Goal: Transaction & Acquisition: Book appointment/travel/reservation

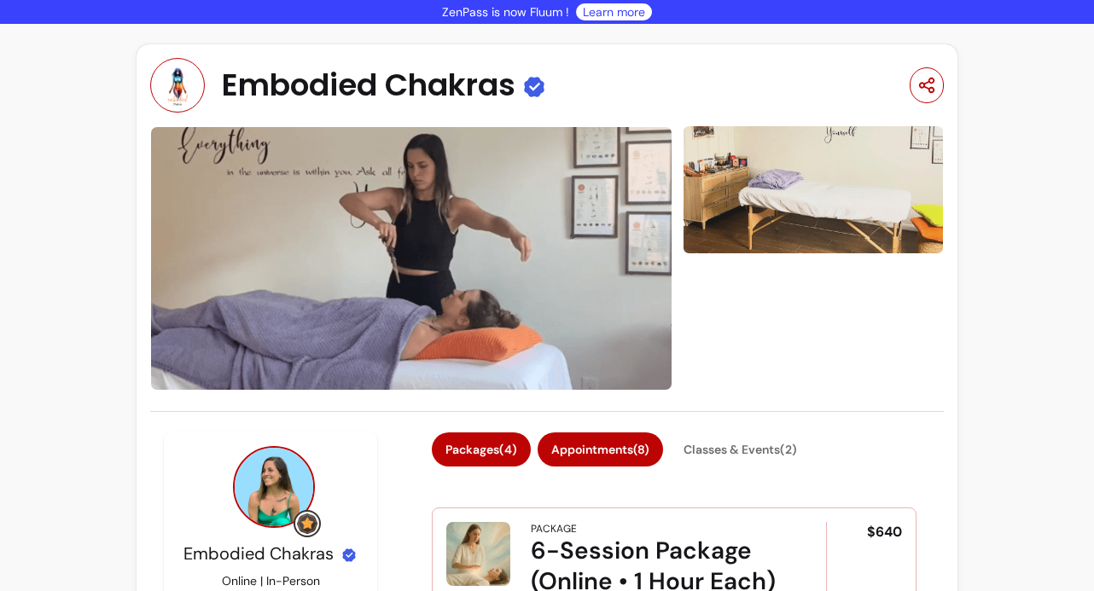
click at [630, 454] on button "Appointments ( 8 )" at bounding box center [599, 450] width 125 height 34
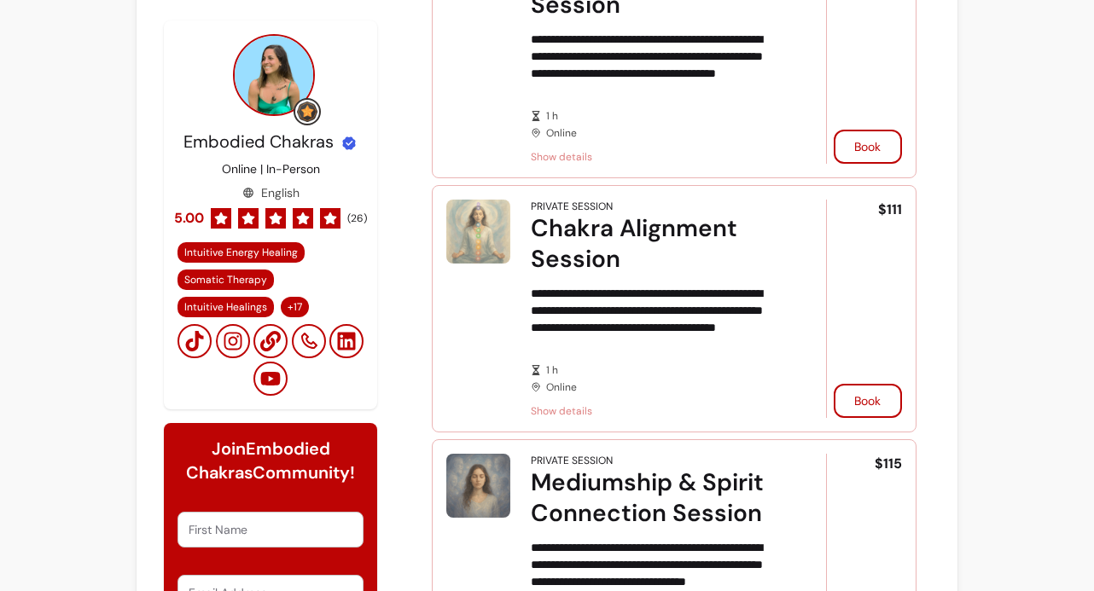
scroll to position [994, 0]
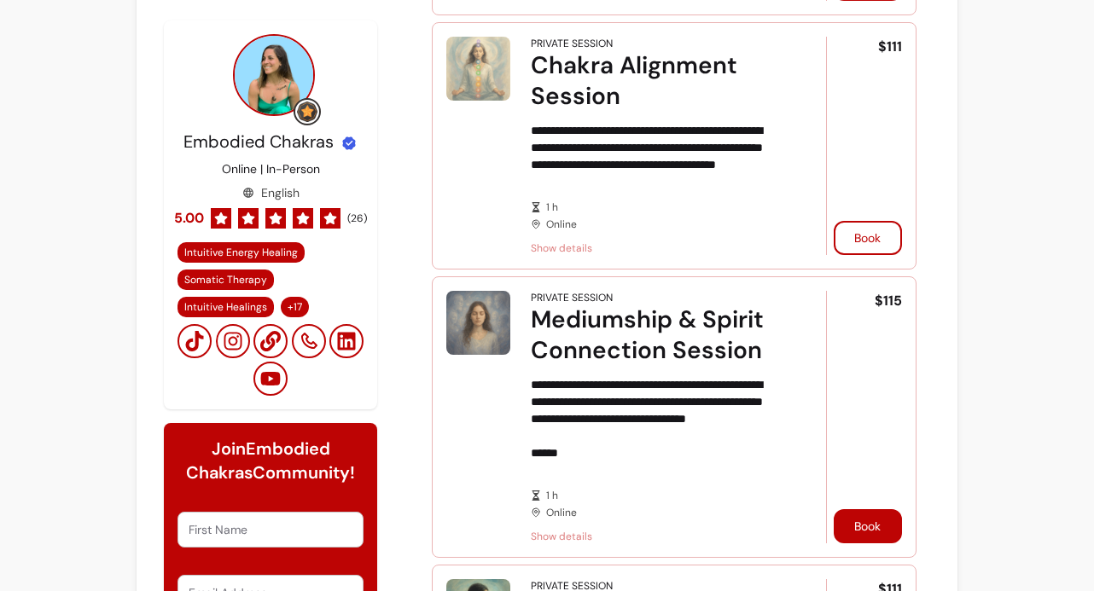
click at [876, 518] on button "Book" at bounding box center [867, 526] width 68 height 34
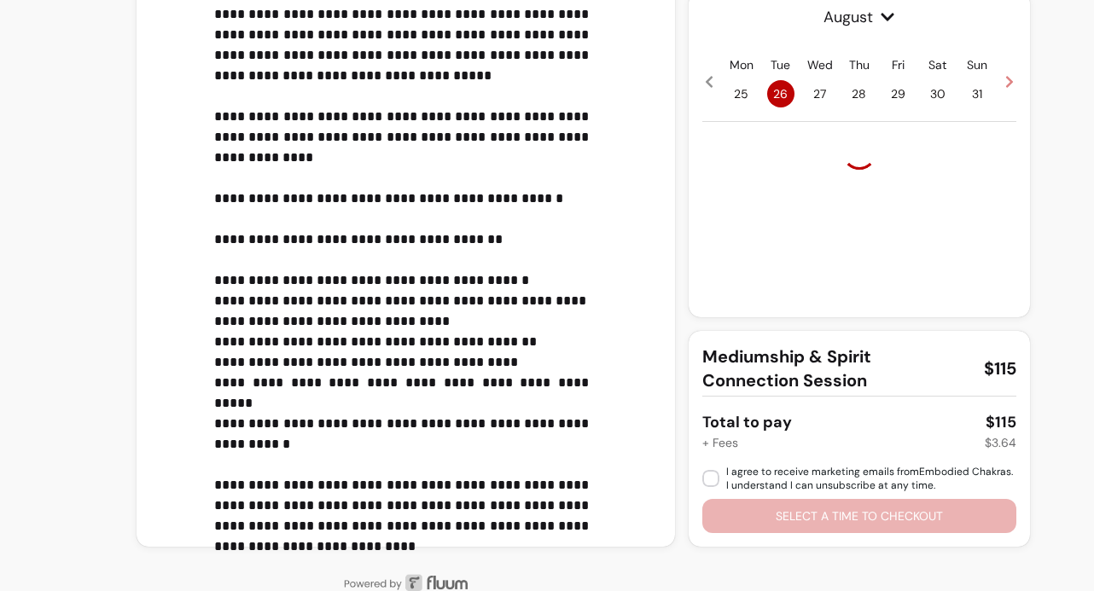
scroll to position [674, 0]
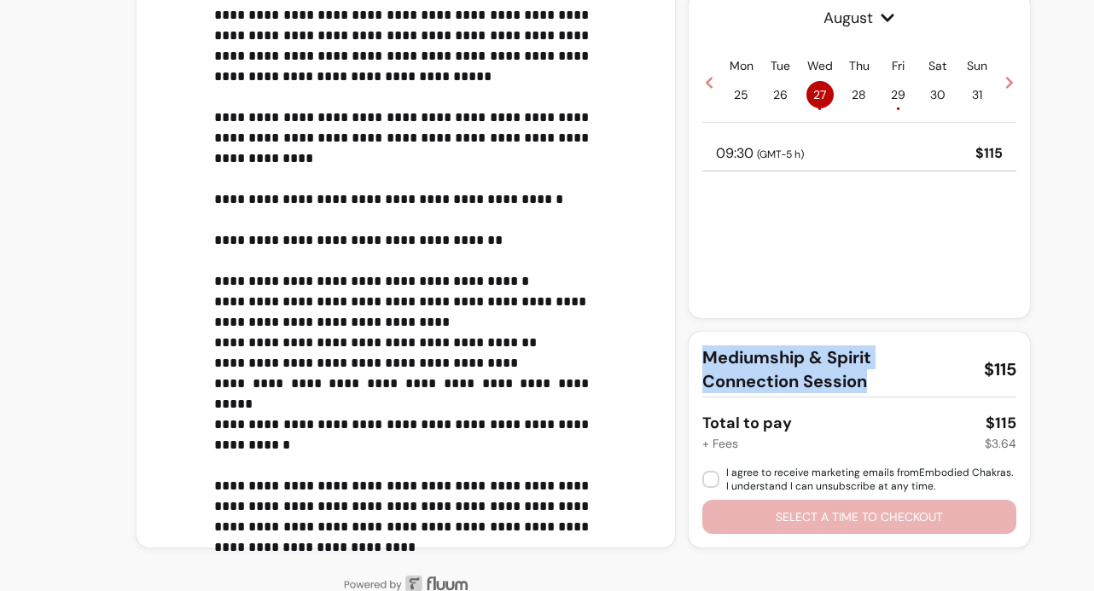
drag, startPoint x: 869, startPoint y: 382, endPoint x: 687, endPoint y: 366, distance: 183.3
click at [688, 366] on div "Mediumship & Spirit Connection Session $115 Total to pay $115 + Fees $3.64 I ag…" at bounding box center [858, 440] width 341 height 216
copy span "Mediumship & Spirit Connection Session"
